Goal: Information Seeking & Learning: Learn about a topic

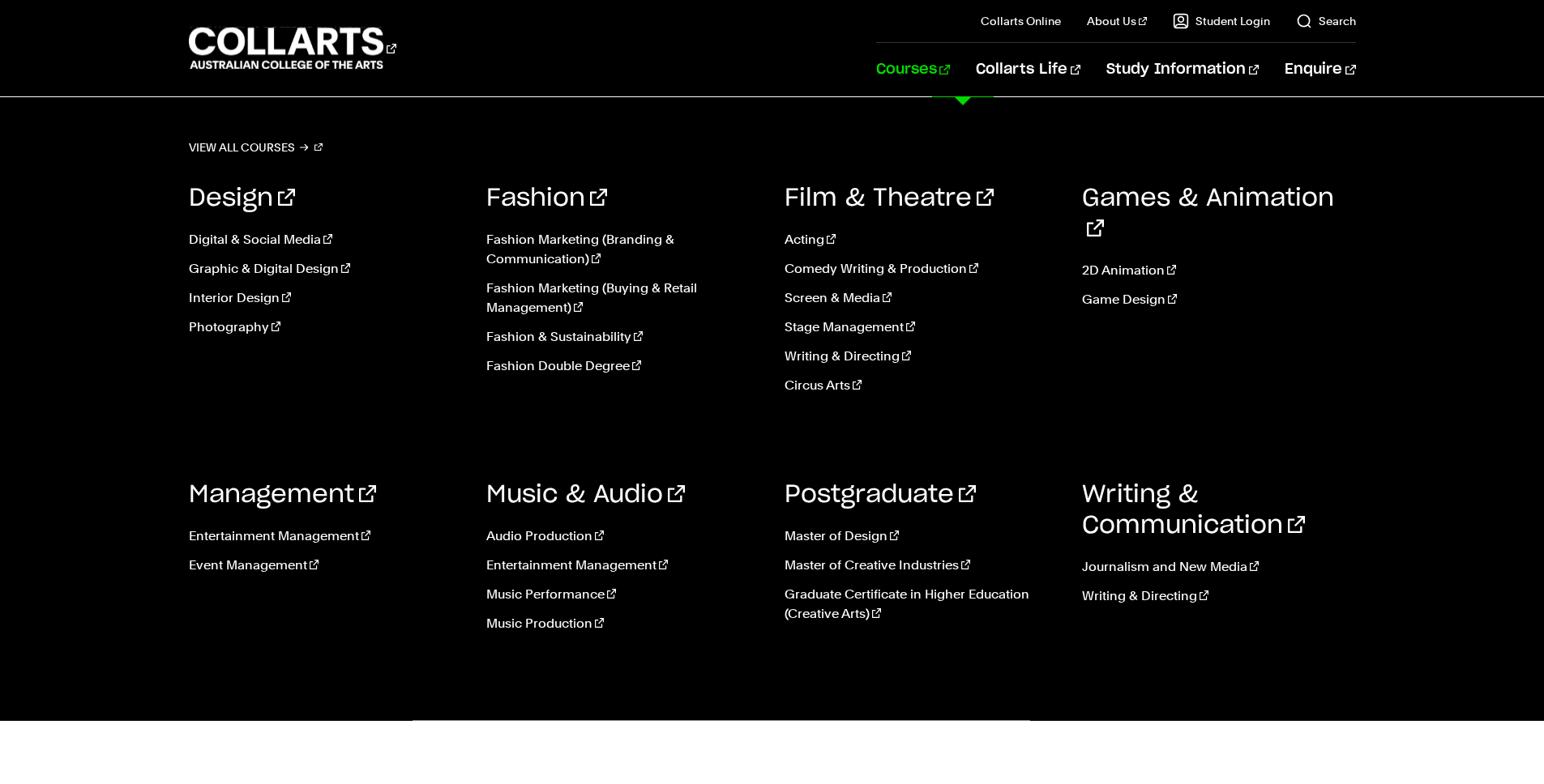
click at [950, 86] on link "Courses" at bounding box center [912, 69] width 74 height 54
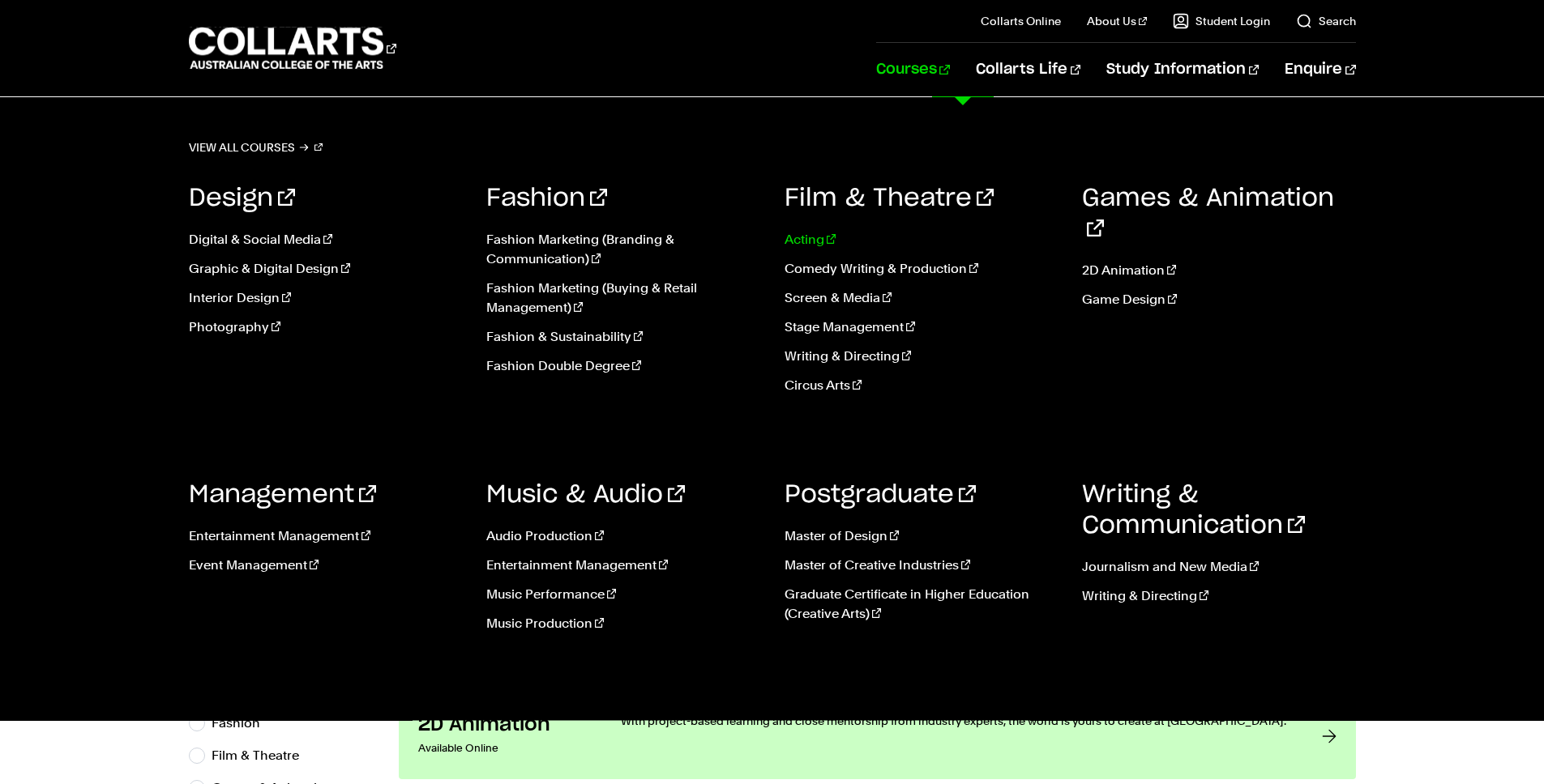
click at [788, 240] on link "Acting" at bounding box center [921, 239] width 274 height 19
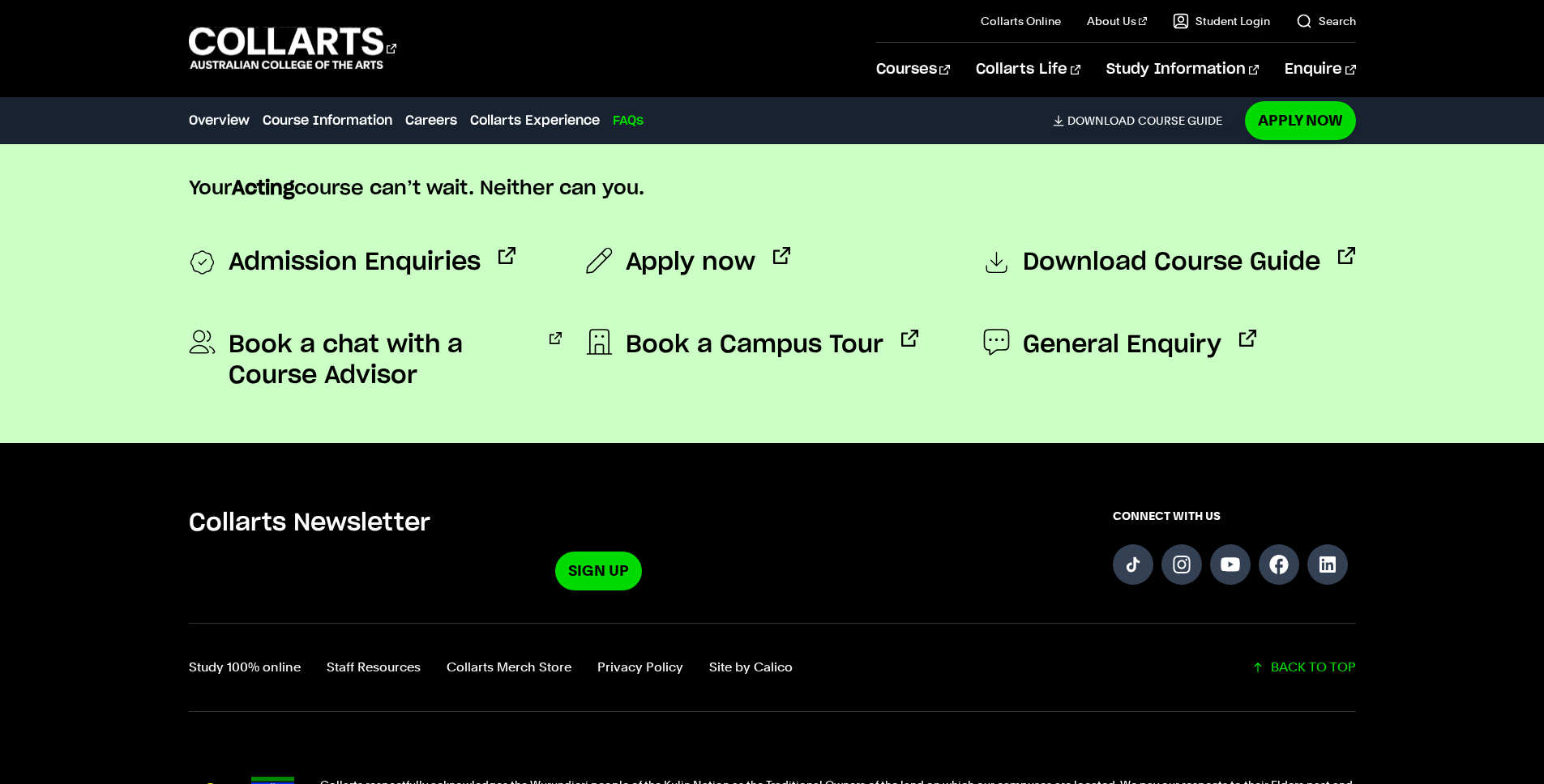
scroll to position [6004, 0]
